Goal: Information Seeking & Learning: Learn about a topic

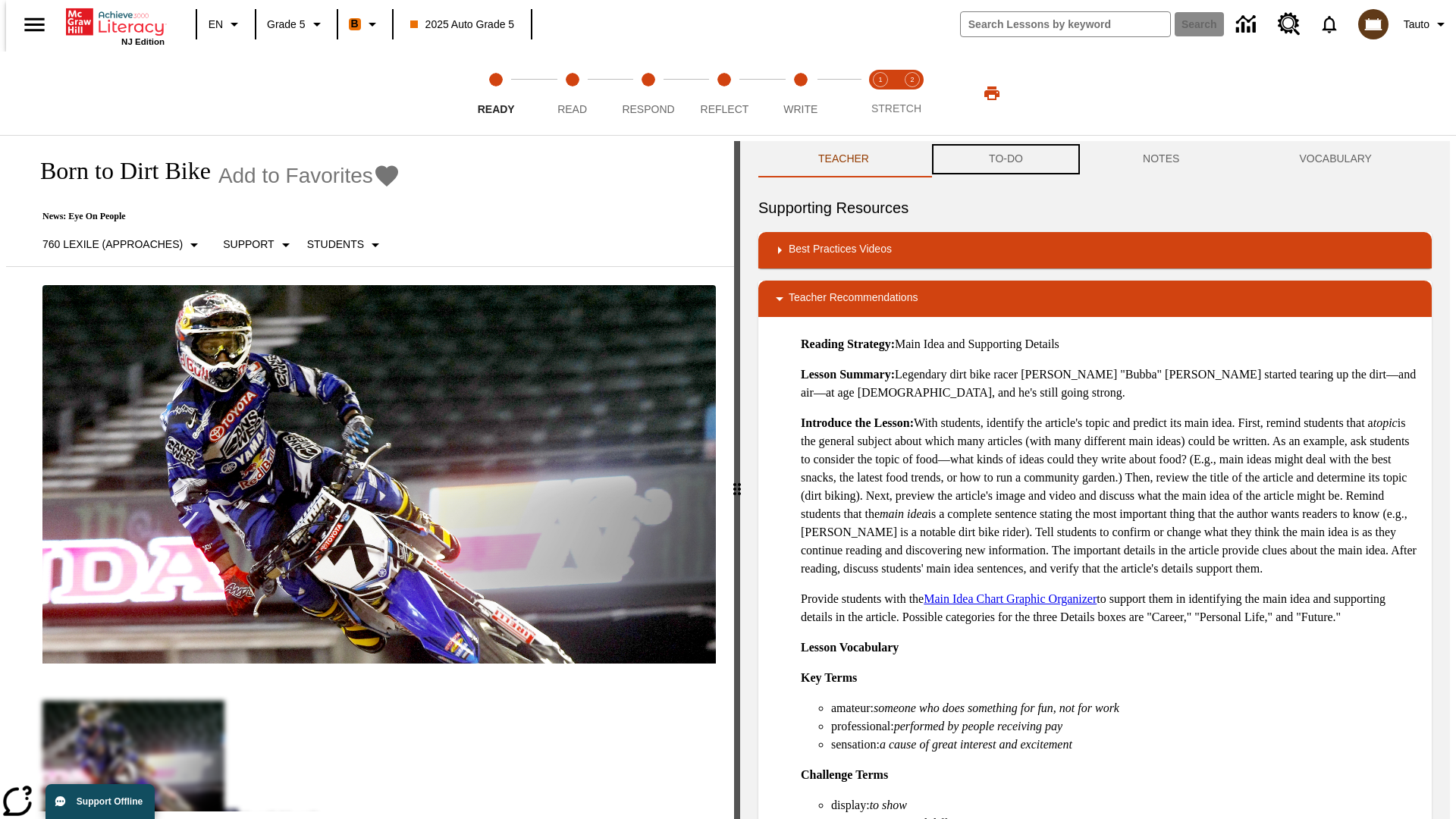
click at [1005, 159] on button "TO-DO" at bounding box center [1006, 158] width 154 height 36
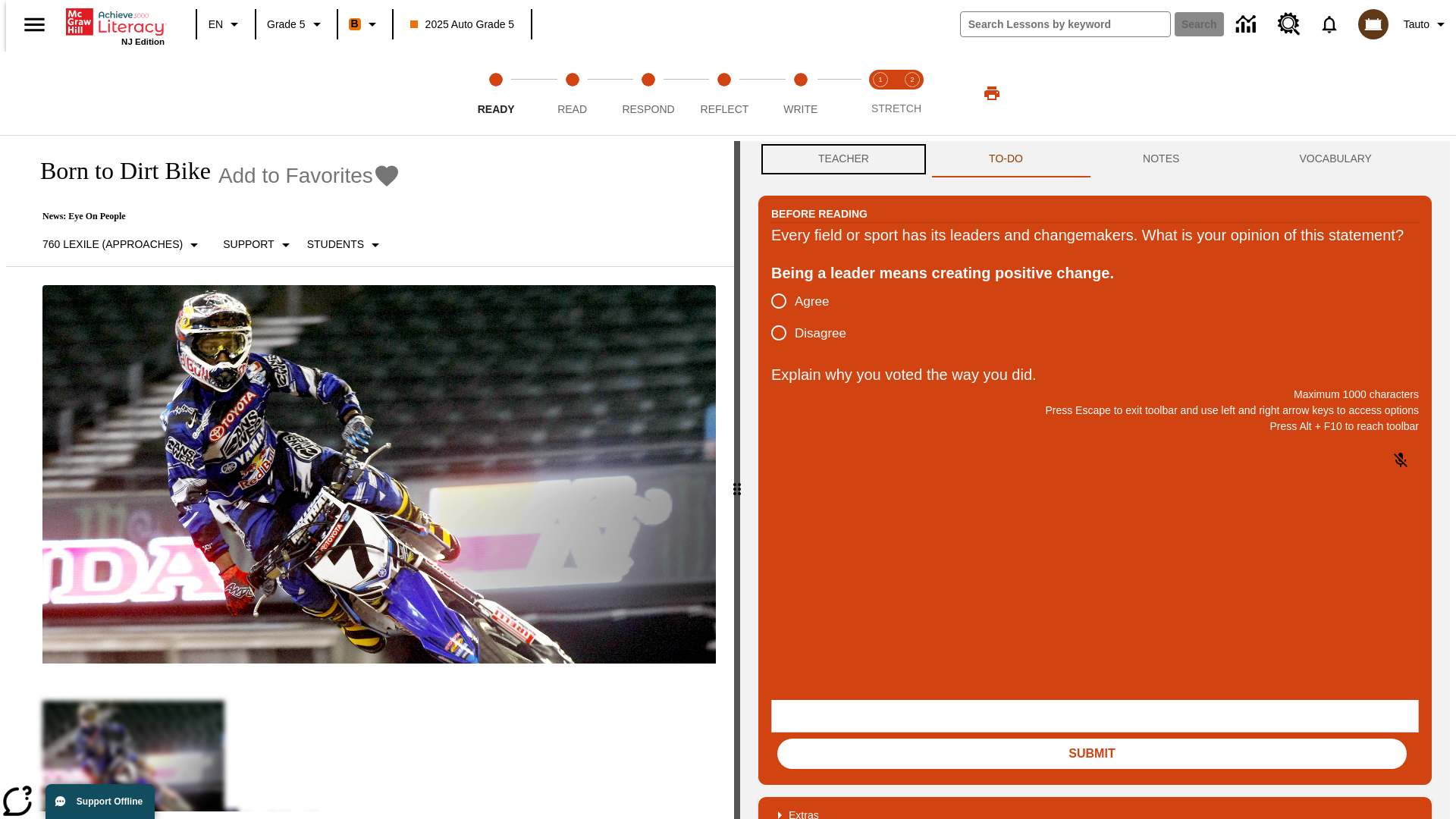
scroll to position [1, 0]
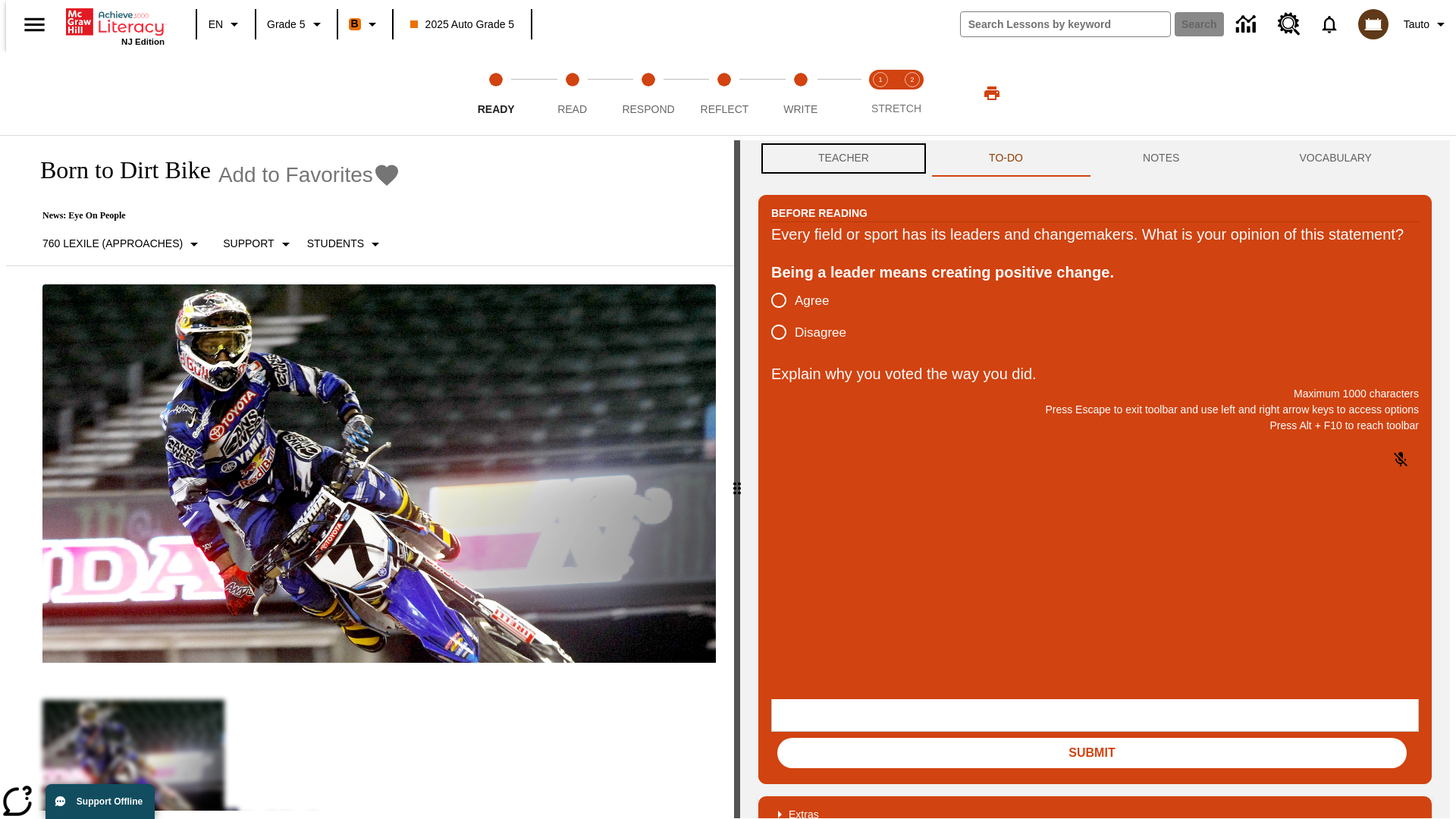
click at [839, 159] on button "Teacher" at bounding box center [844, 158] width 170 height 36
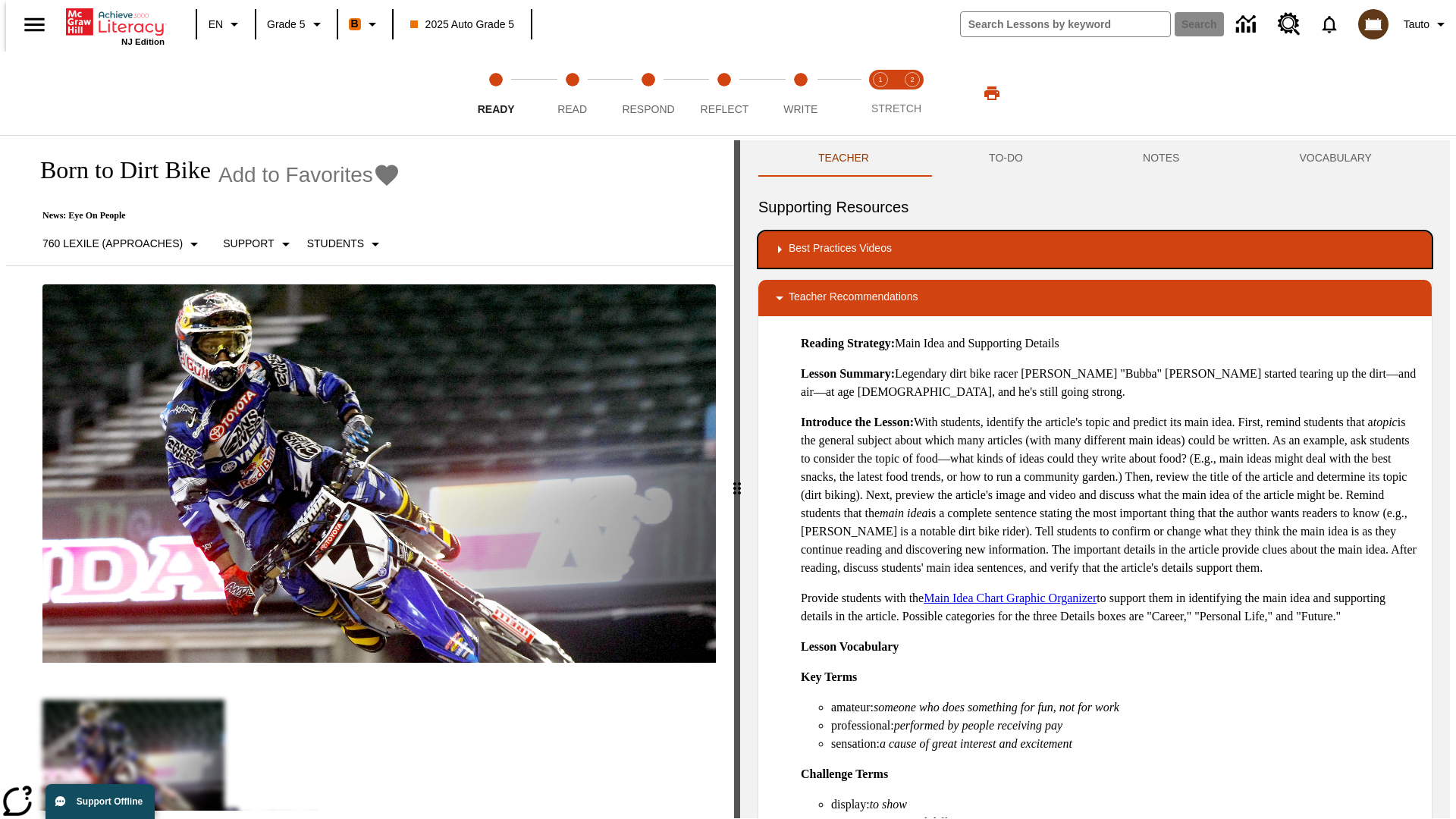
click at [1095, 249] on div "Best Practices Videos" at bounding box center [1095, 249] width 649 height 19
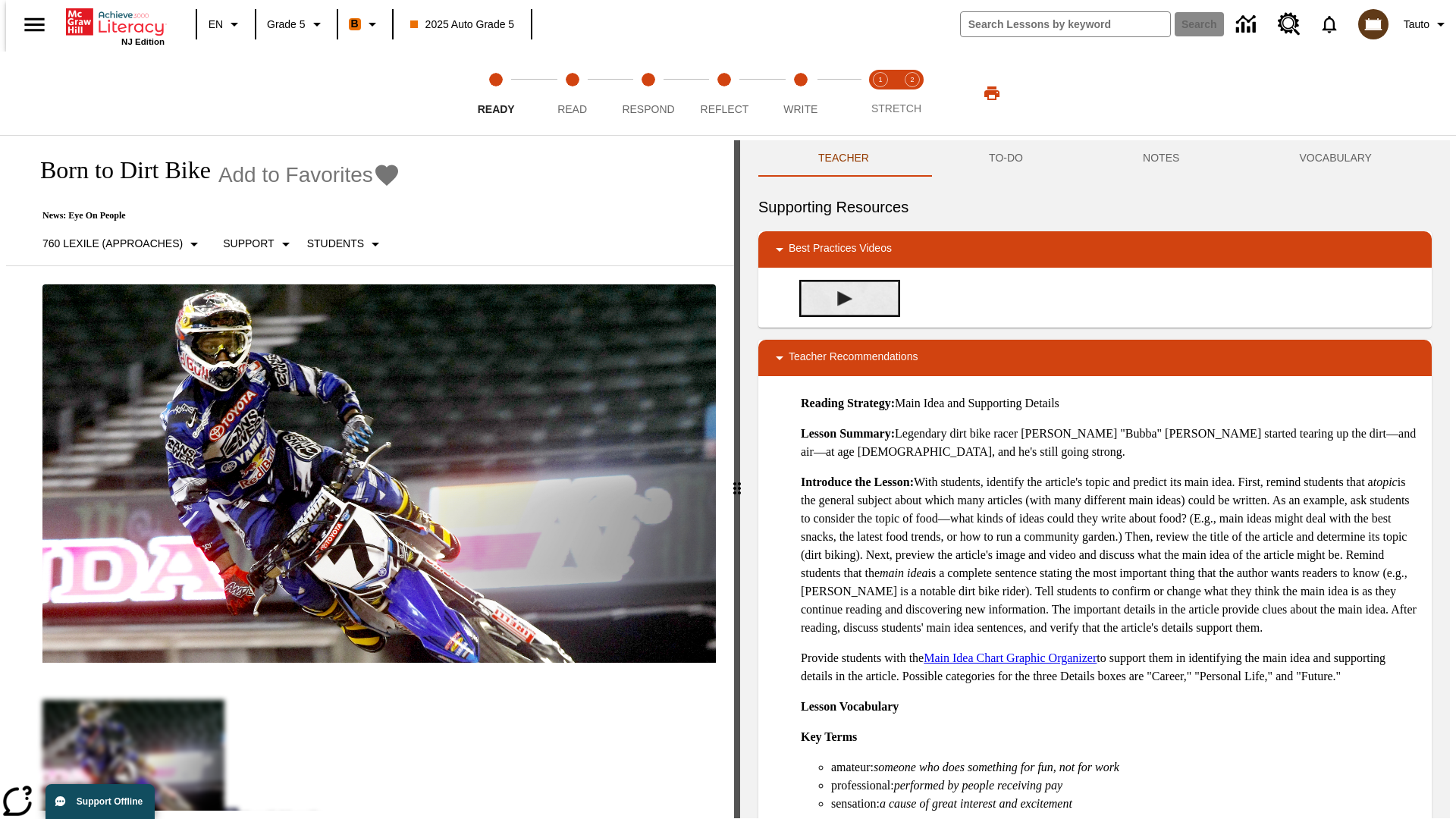
click at [839, 298] on img "Building Academic Vocabulary" at bounding box center [845, 298] width 15 height 15
click at [572, 94] on span "Read" at bounding box center [572, 103] width 30 height 27
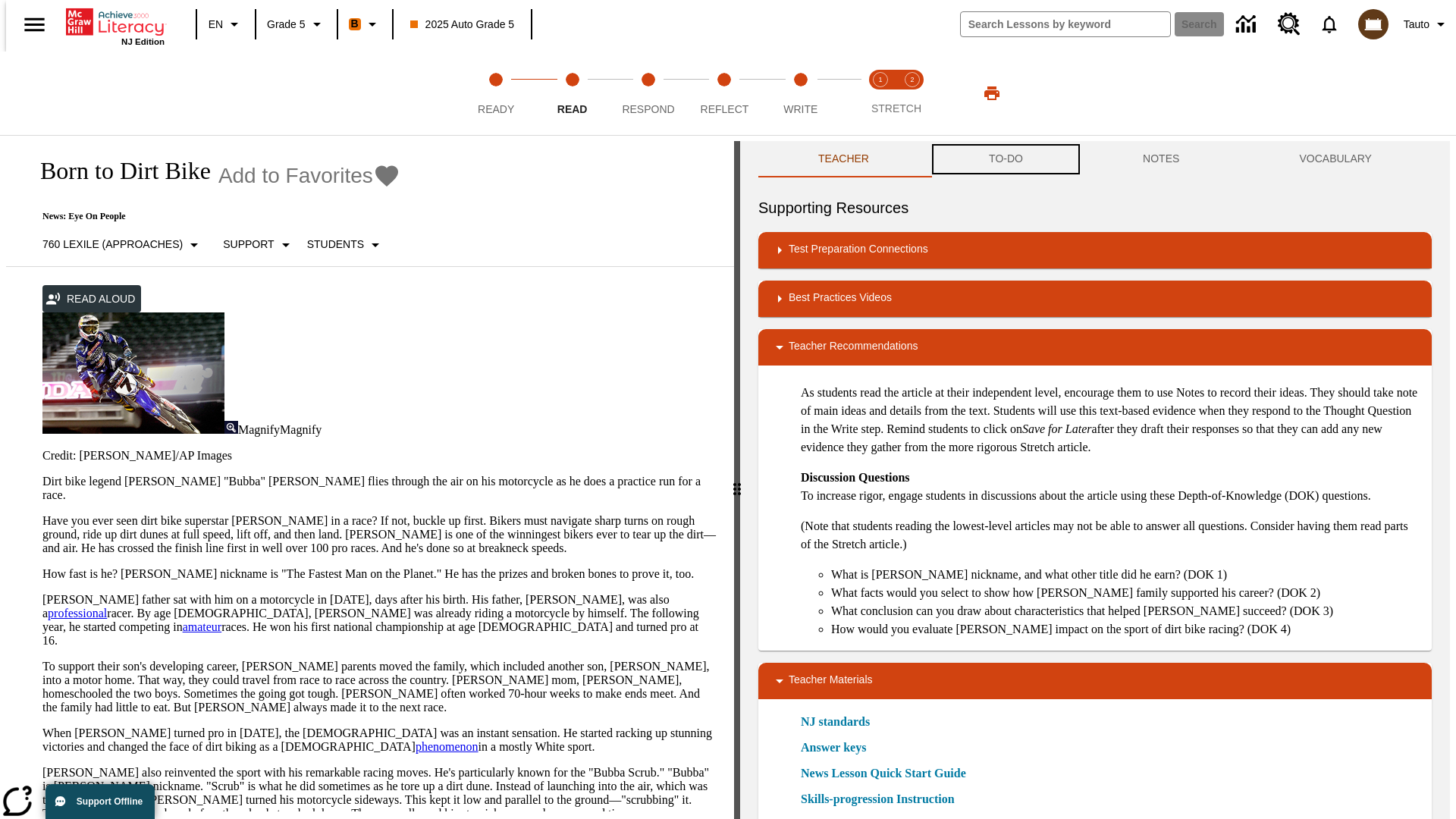
scroll to position [1, 0]
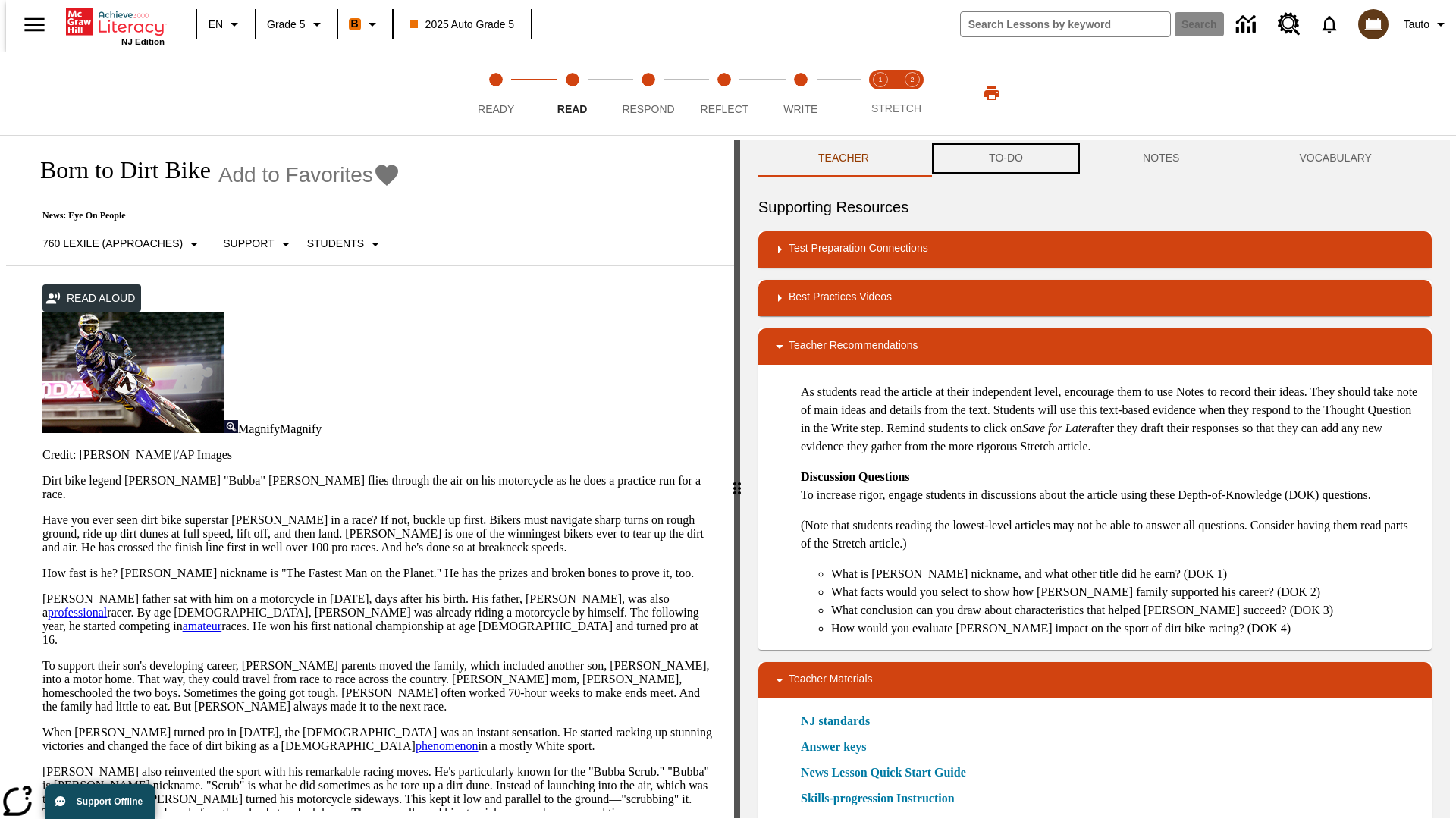
click at [1005, 159] on button "TO-DO" at bounding box center [1006, 158] width 154 height 36
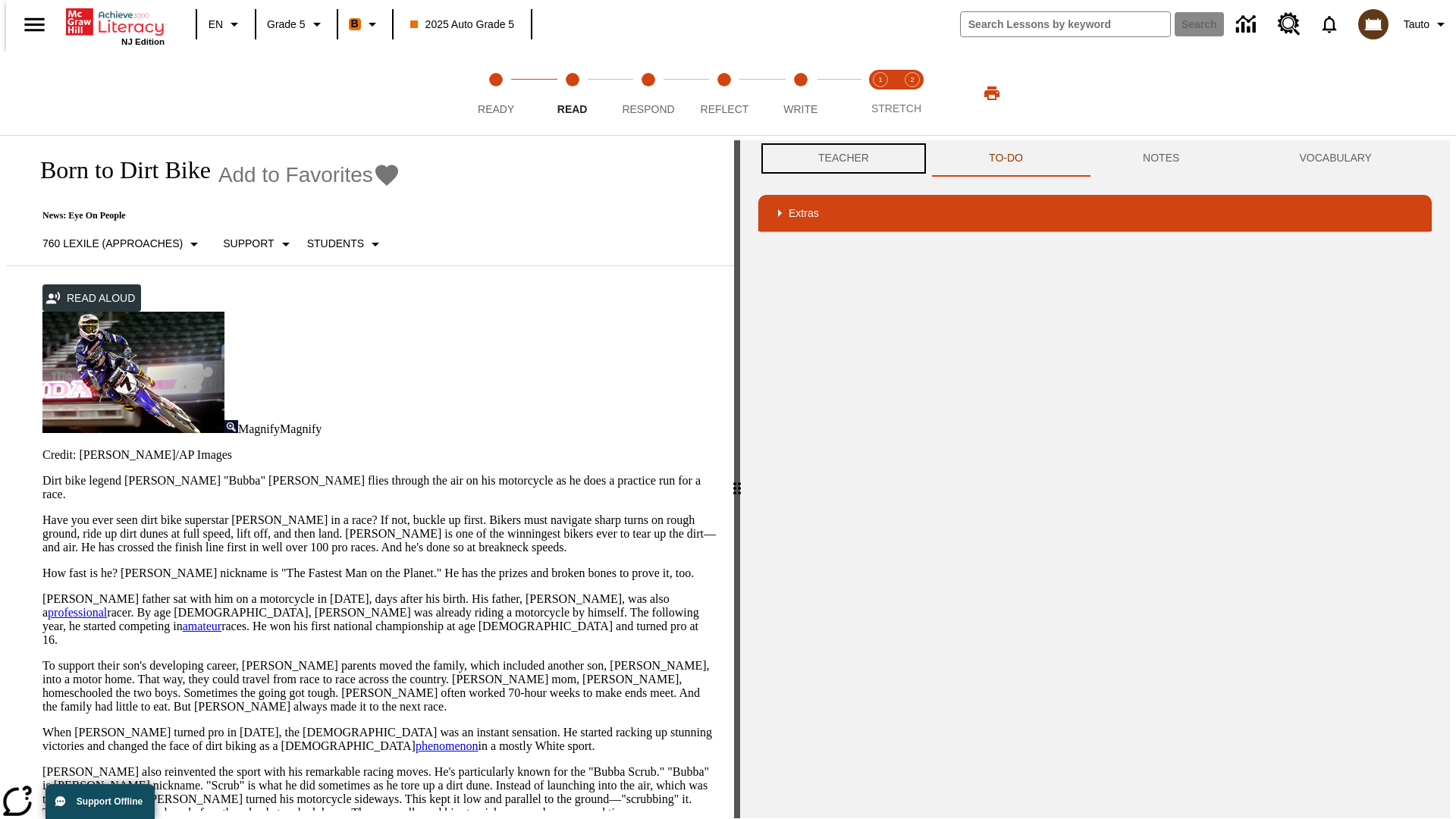
click at [839, 158] on button "Teacher" at bounding box center [844, 158] width 170 height 36
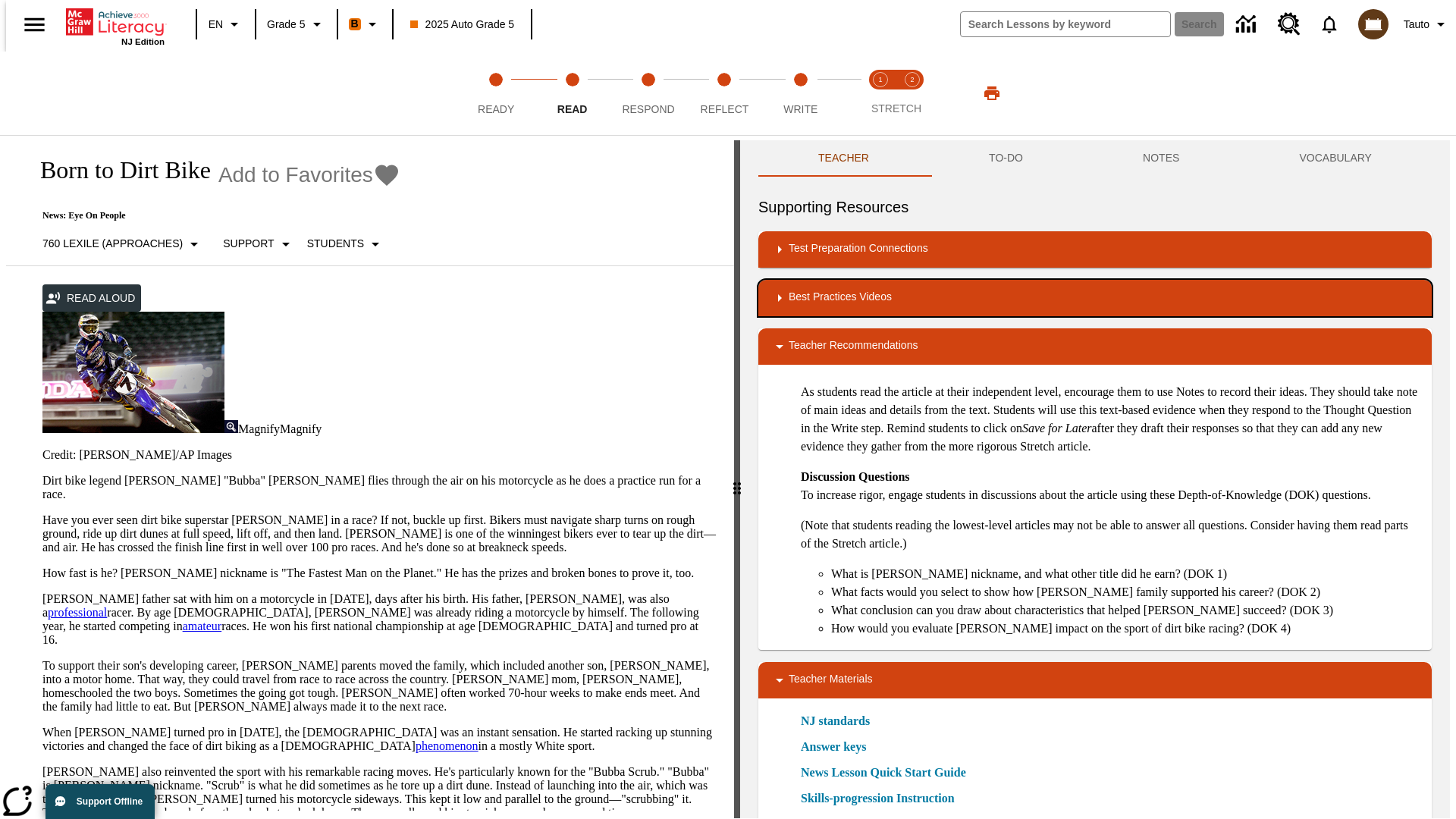
click at [1095, 298] on div "Best Practices Videos" at bounding box center [1095, 298] width 649 height 19
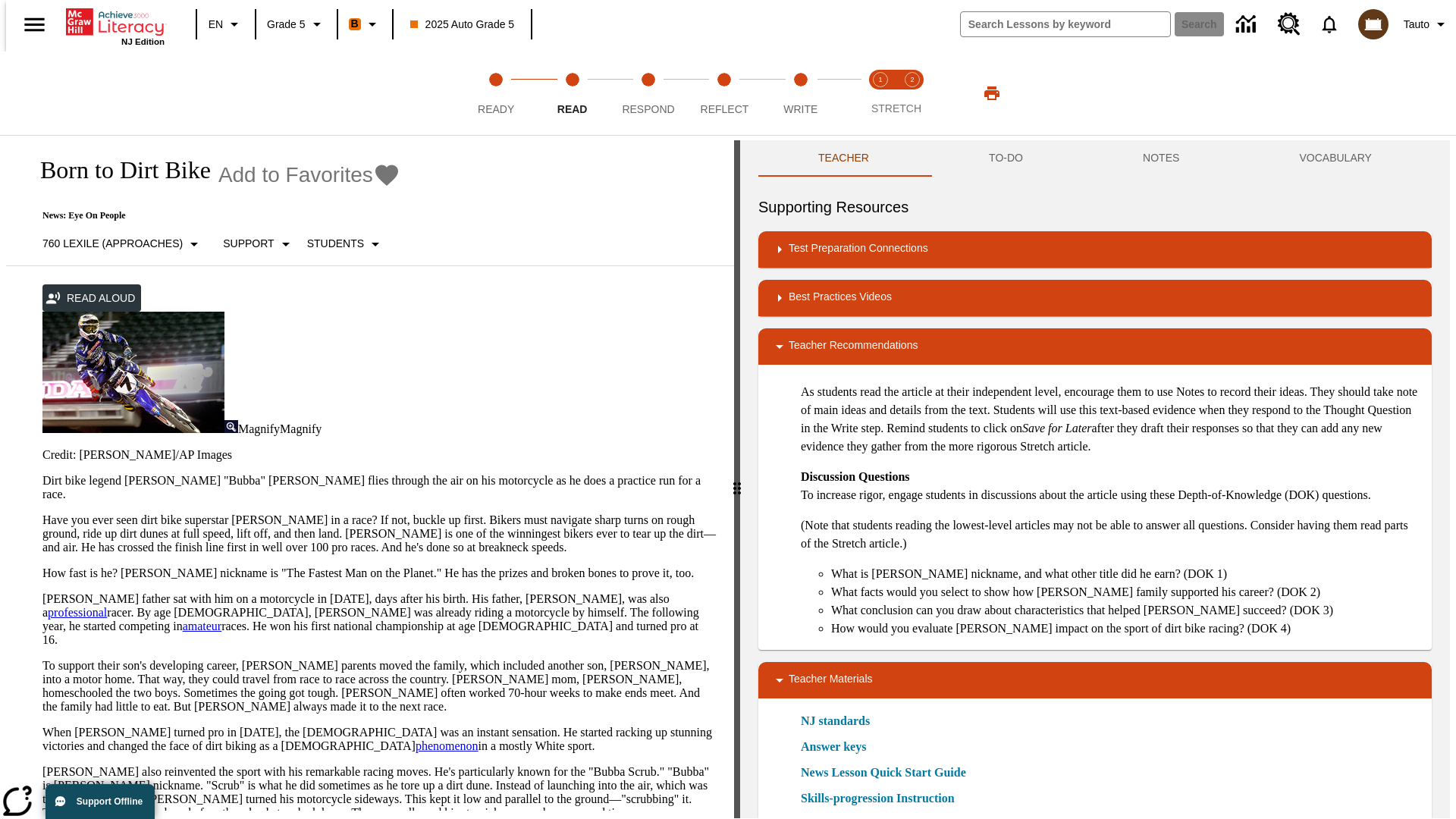
click at [839, 340] on img "Summarization" at bounding box center [845, 347] width 15 height 15
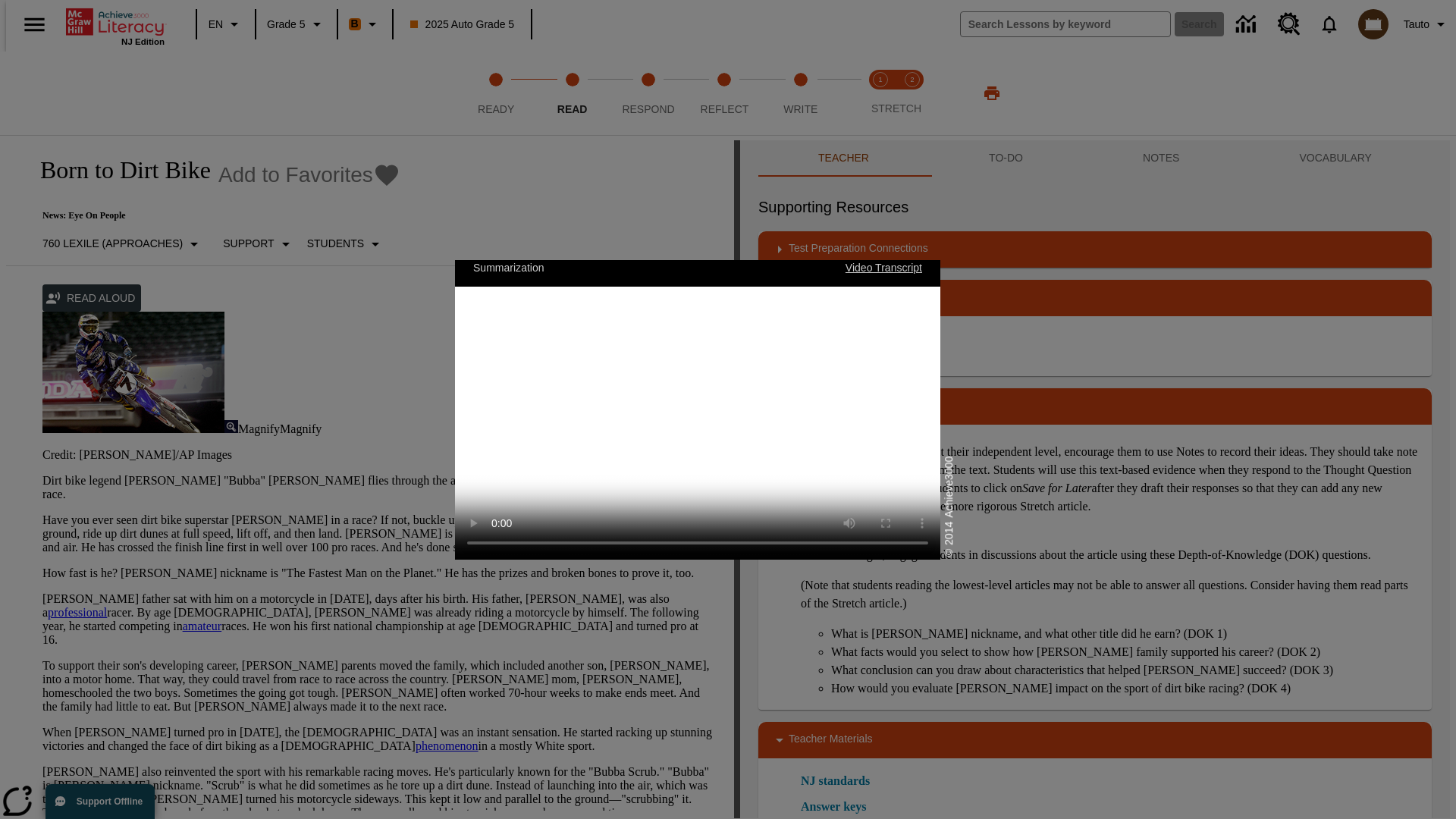
scroll to position [0, 0]
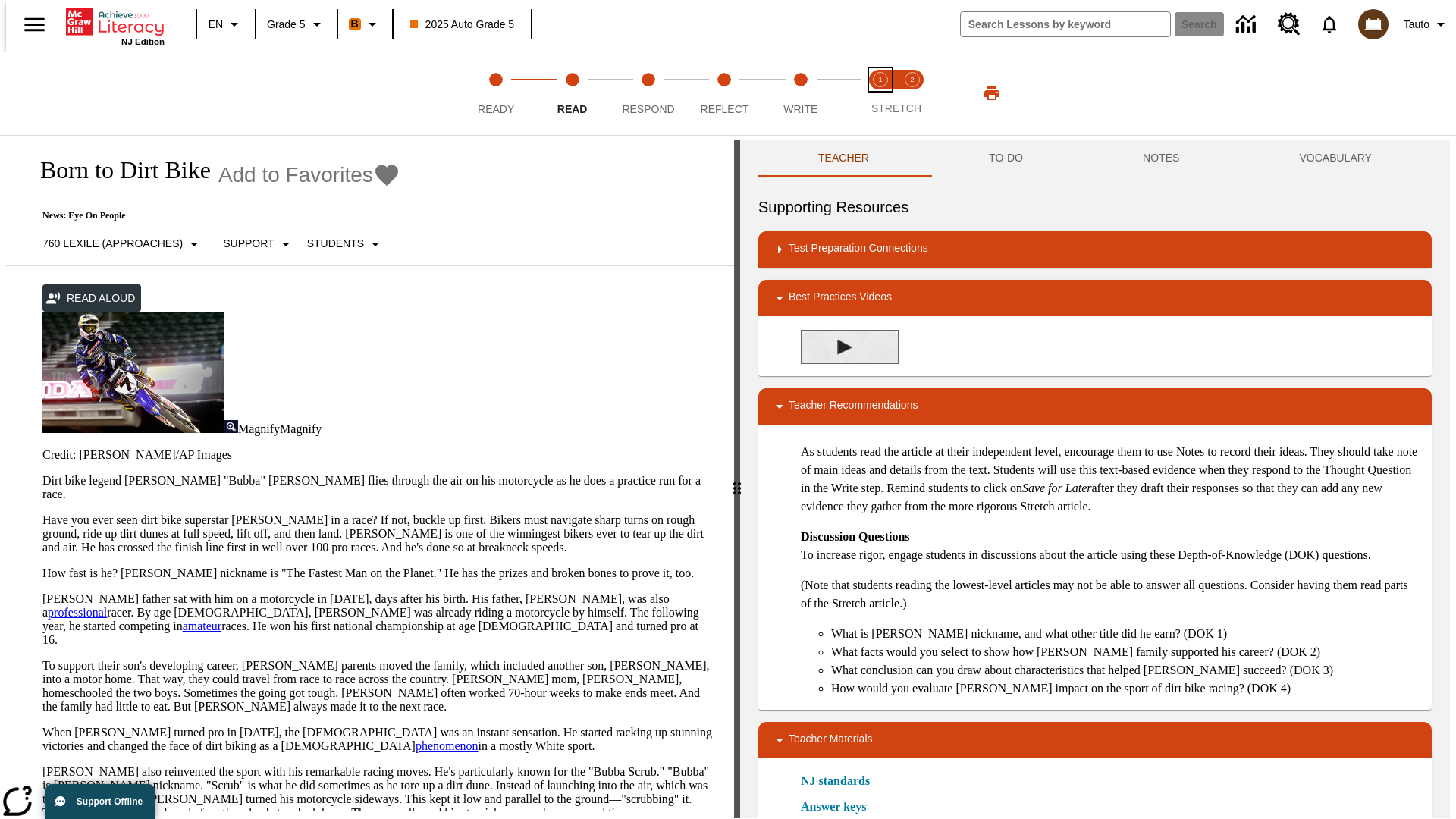
click at [880, 94] on span "Stretch Read step 1 of 2" at bounding box center [880, 103] width 19 height 27
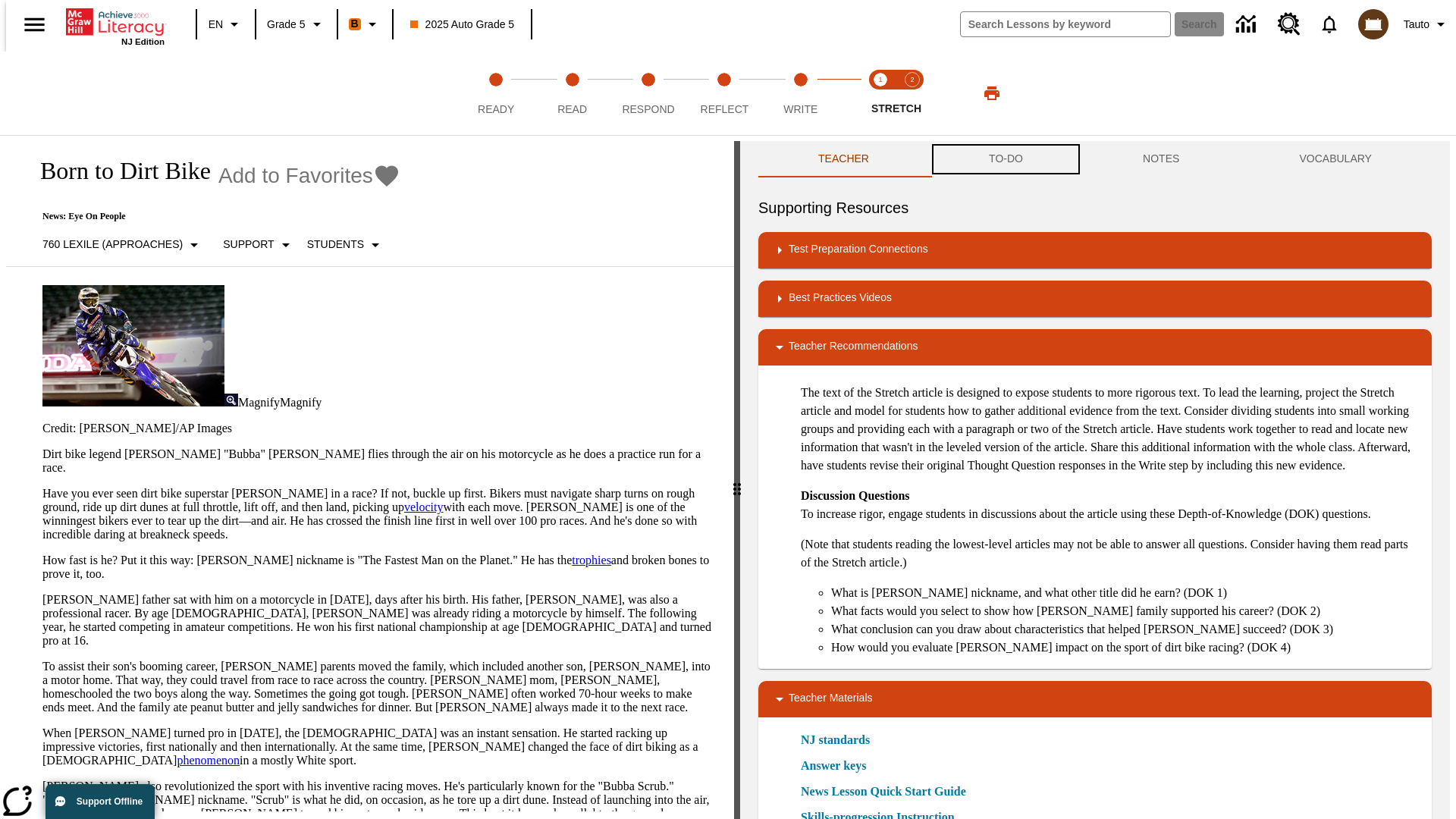
scroll to position [1, 0]
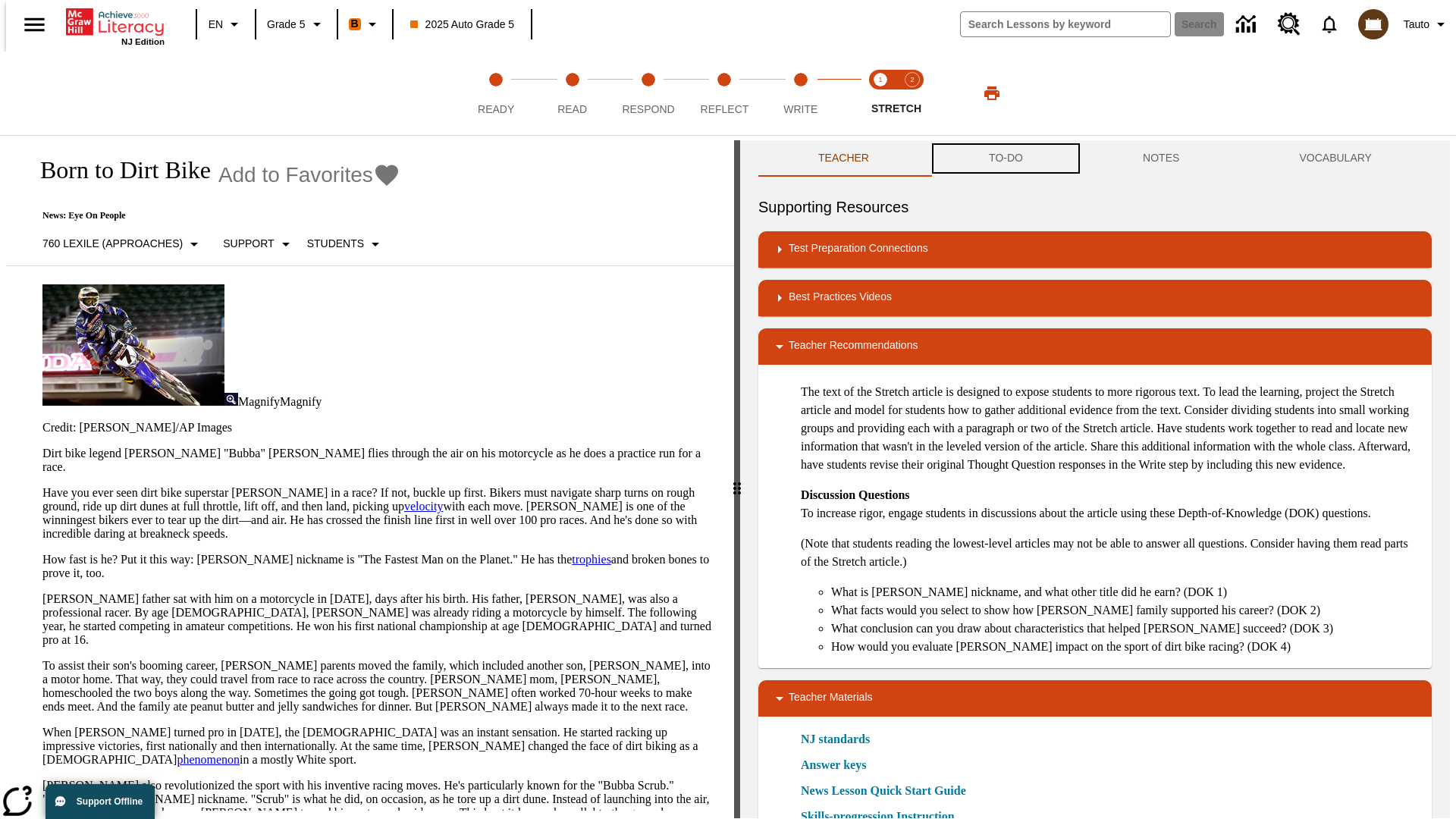
click at [1005, 159] on button "TO-DO" at bounding box center [1006, 158] width 154 height 36
